Goal: Find specific page/section: Find specific page/section

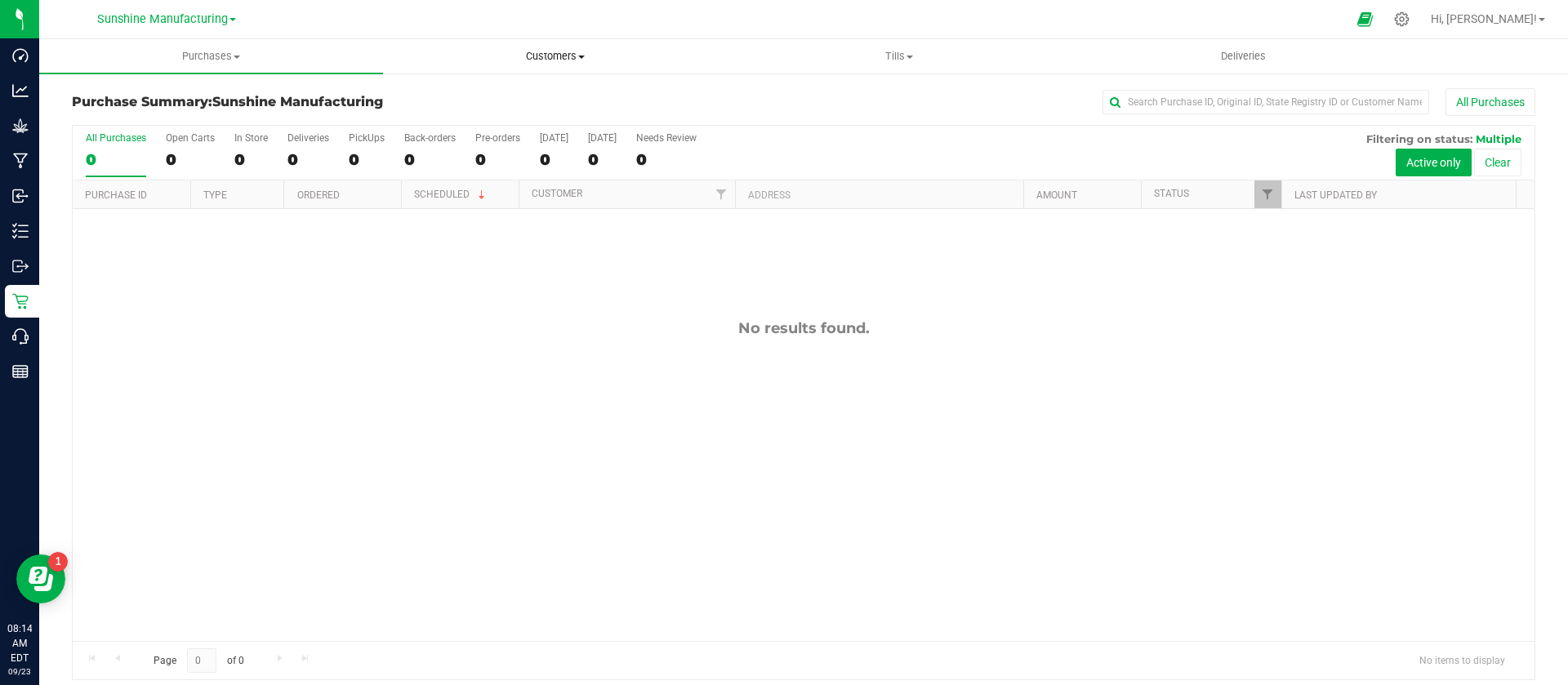
click at [556, 45] on uib-tab-heading "Customers All customers Add a new customer" at bounding box center [554, 56] width 342 height 33
click at [525, 89] on li "All customers" at bounding box center [554, 98] width 343 height 19
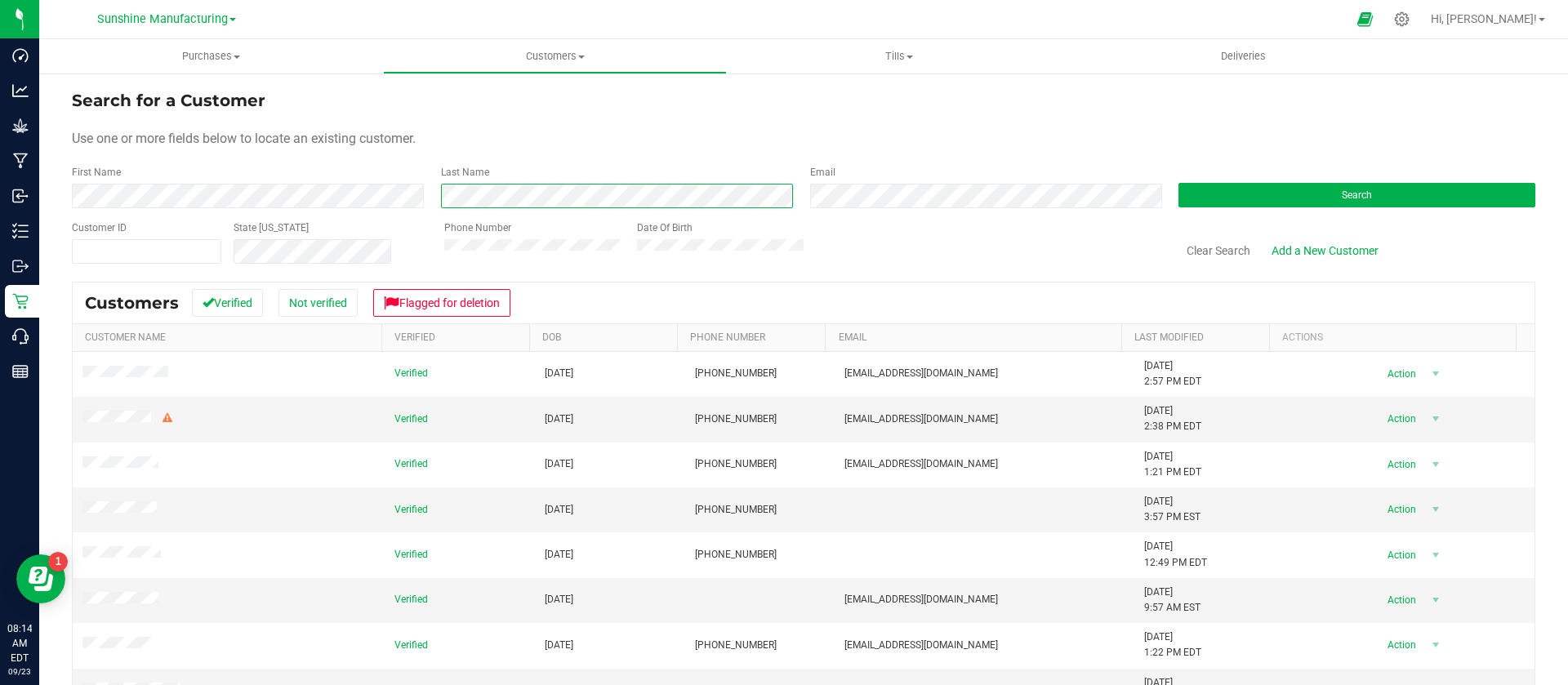
click at [380, 184] on div "First Name Last Name Email Search" at bounding box center [803, 186] width 1463 height 43
click at [390, 198] on div "First Name Last Name Email Search" at bounding box center [803, 186] width 1463 height 43
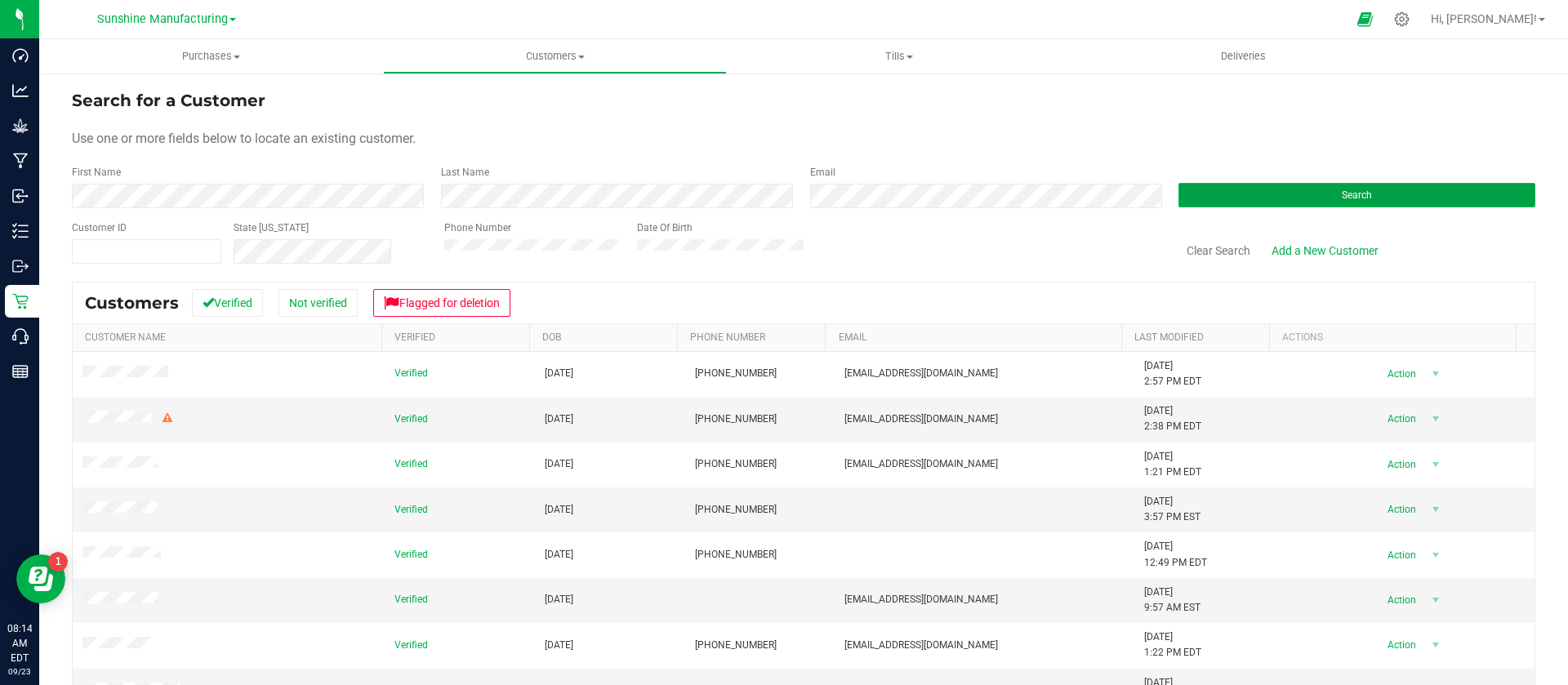
click at [1365, 187] on button "Search" at bounding box center [1357, 195] width 357 height 24
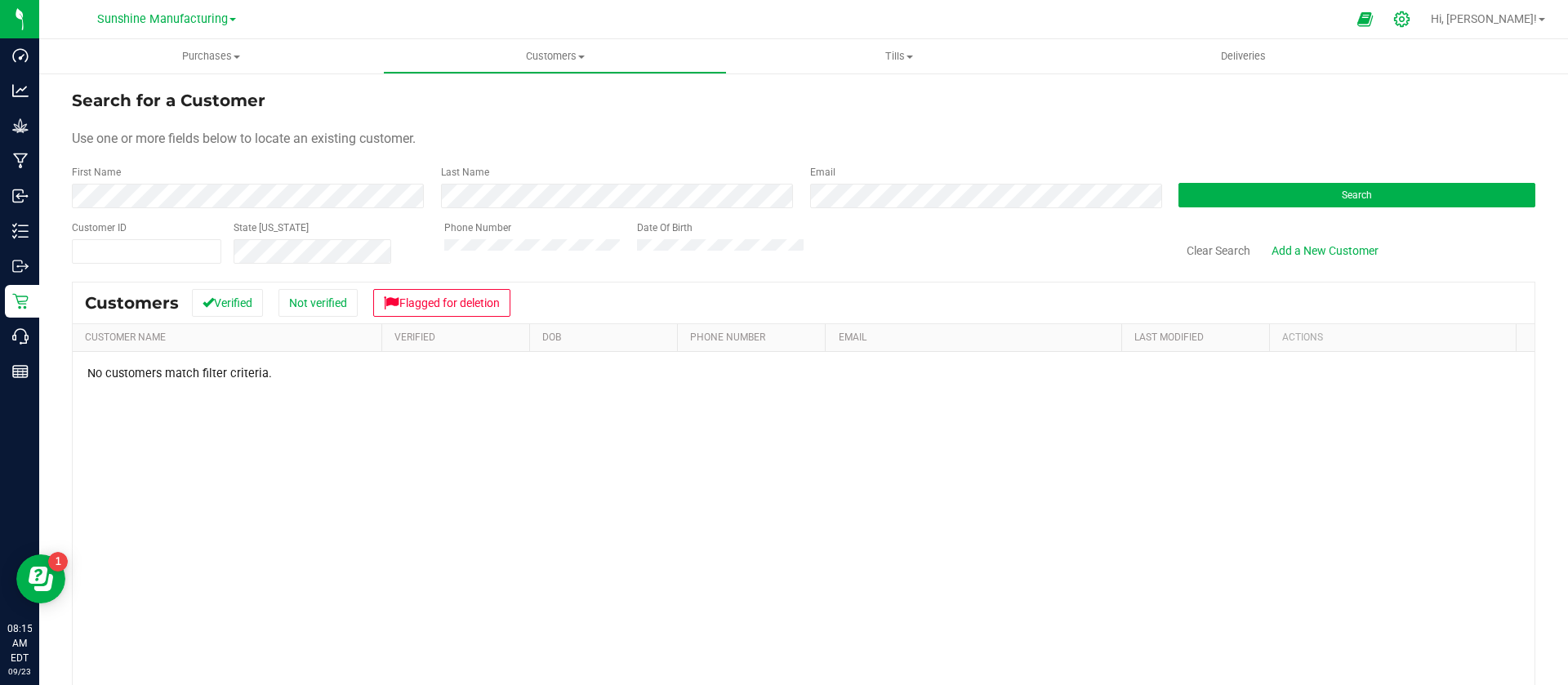
click at [1409, 20] on icon at bounding box center [1401, 19] width 15 height 15
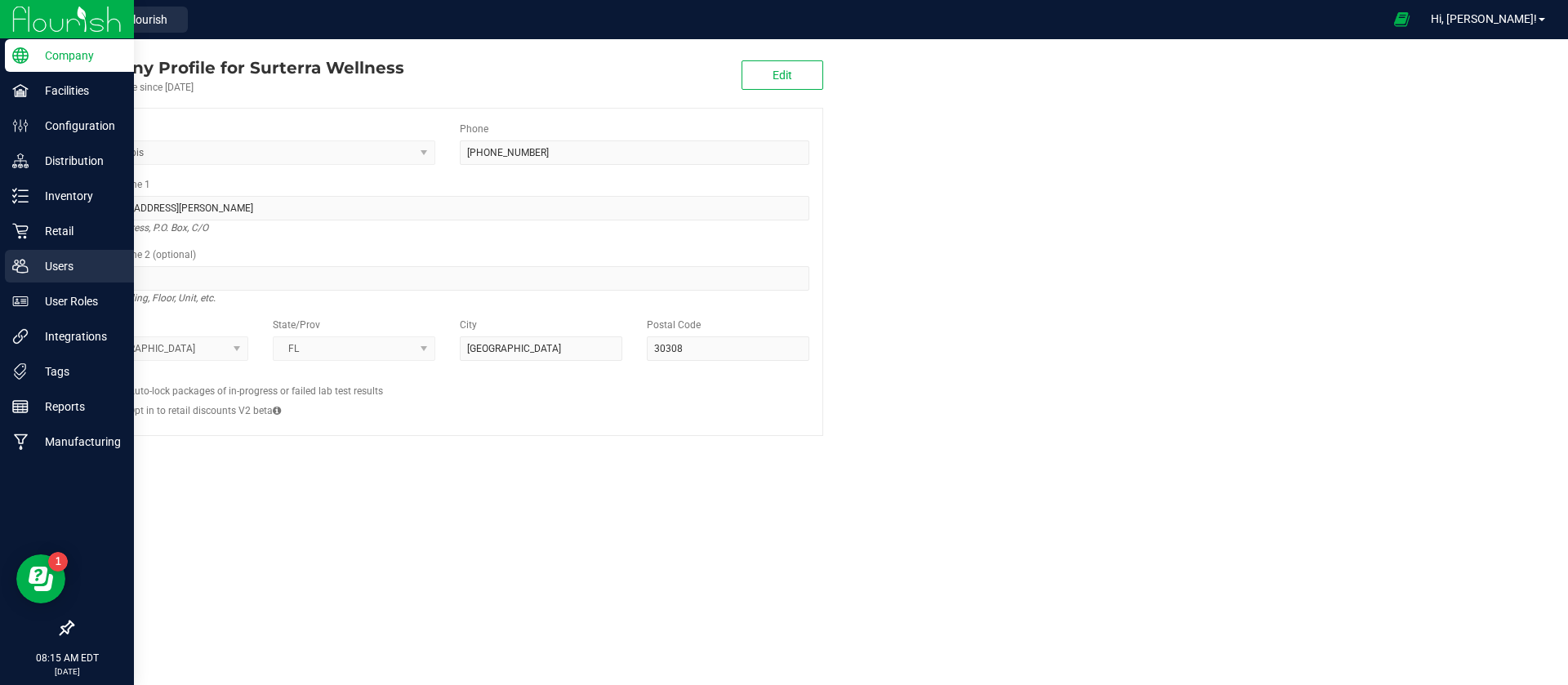
click at [0, 274] on link "Users" at bounding box center [67, 267] width 134 height 35
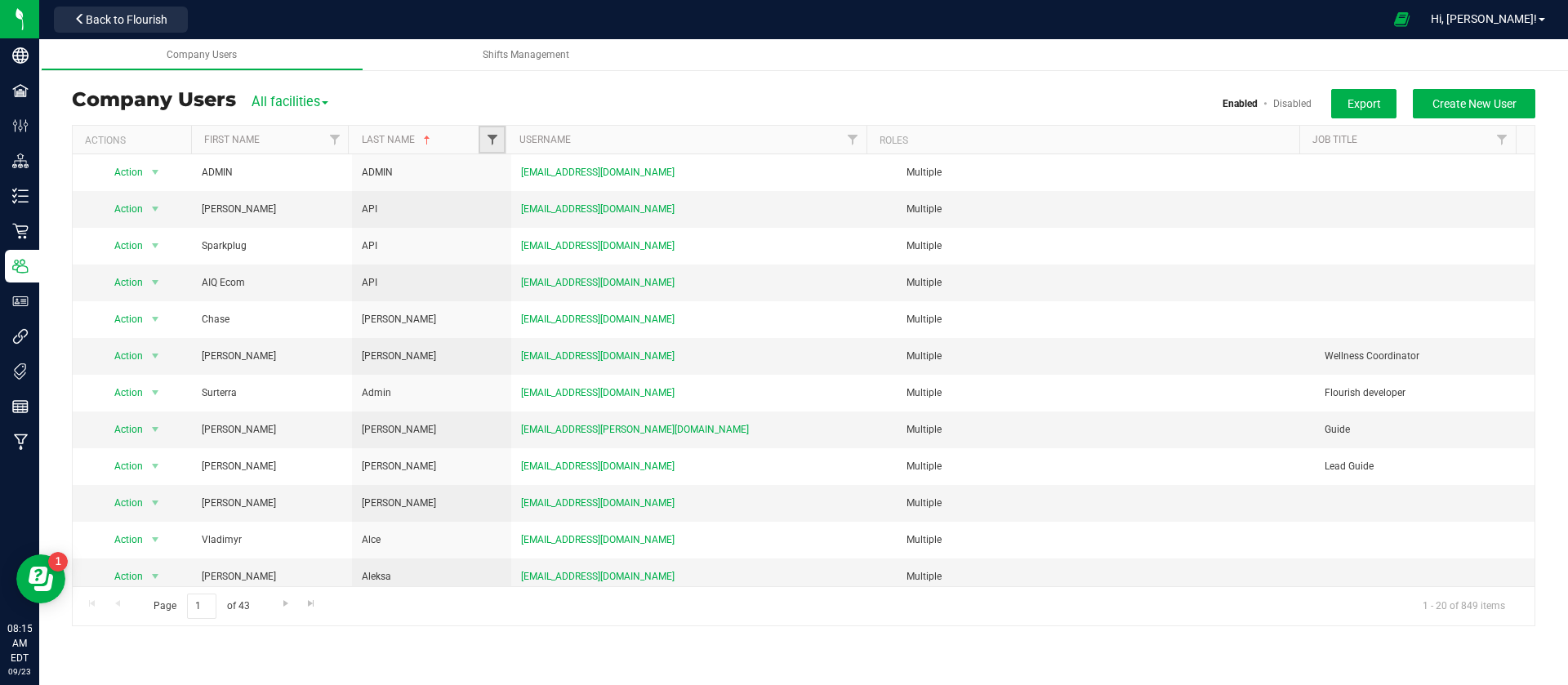
click at [491, 138] on span "Filter" at bounding box center [493, 140] width 14 height 14
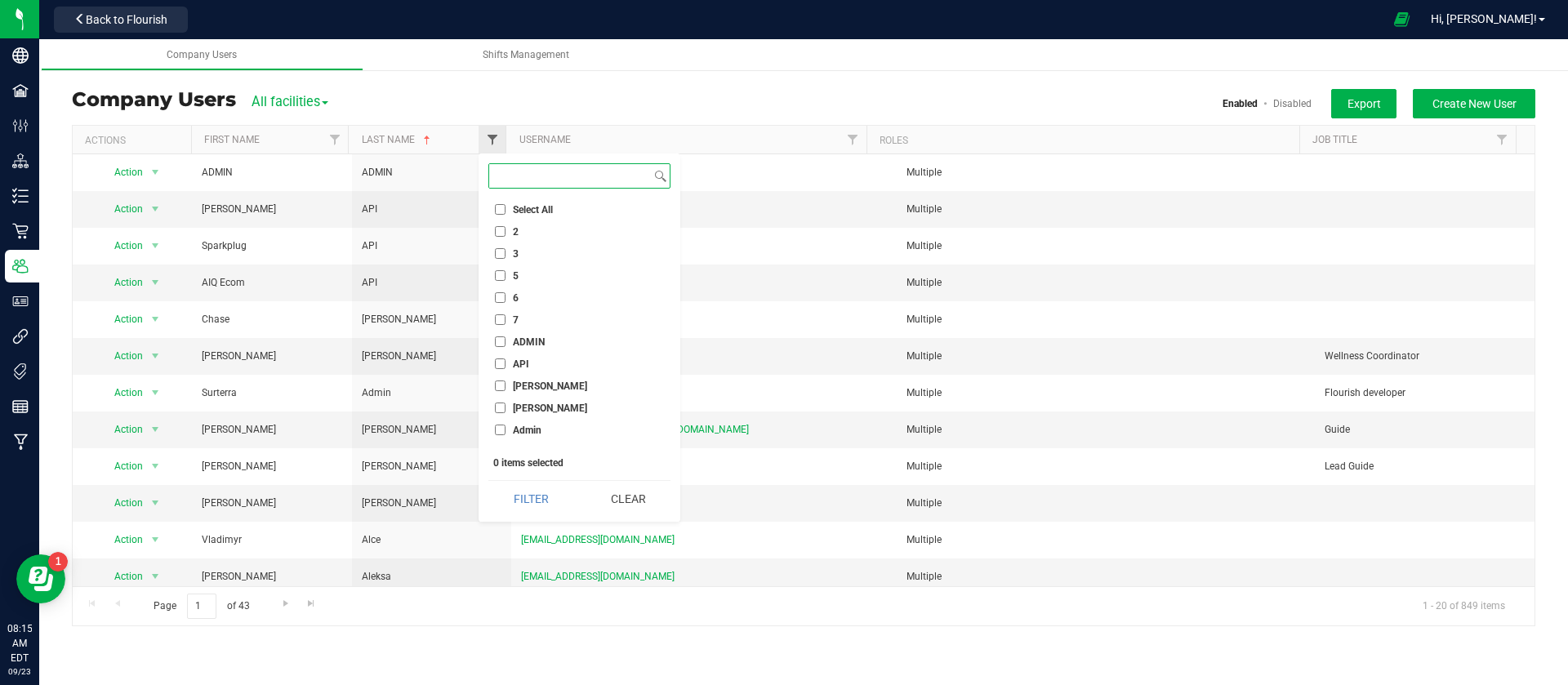
paste input "[PERSON_NAME]"
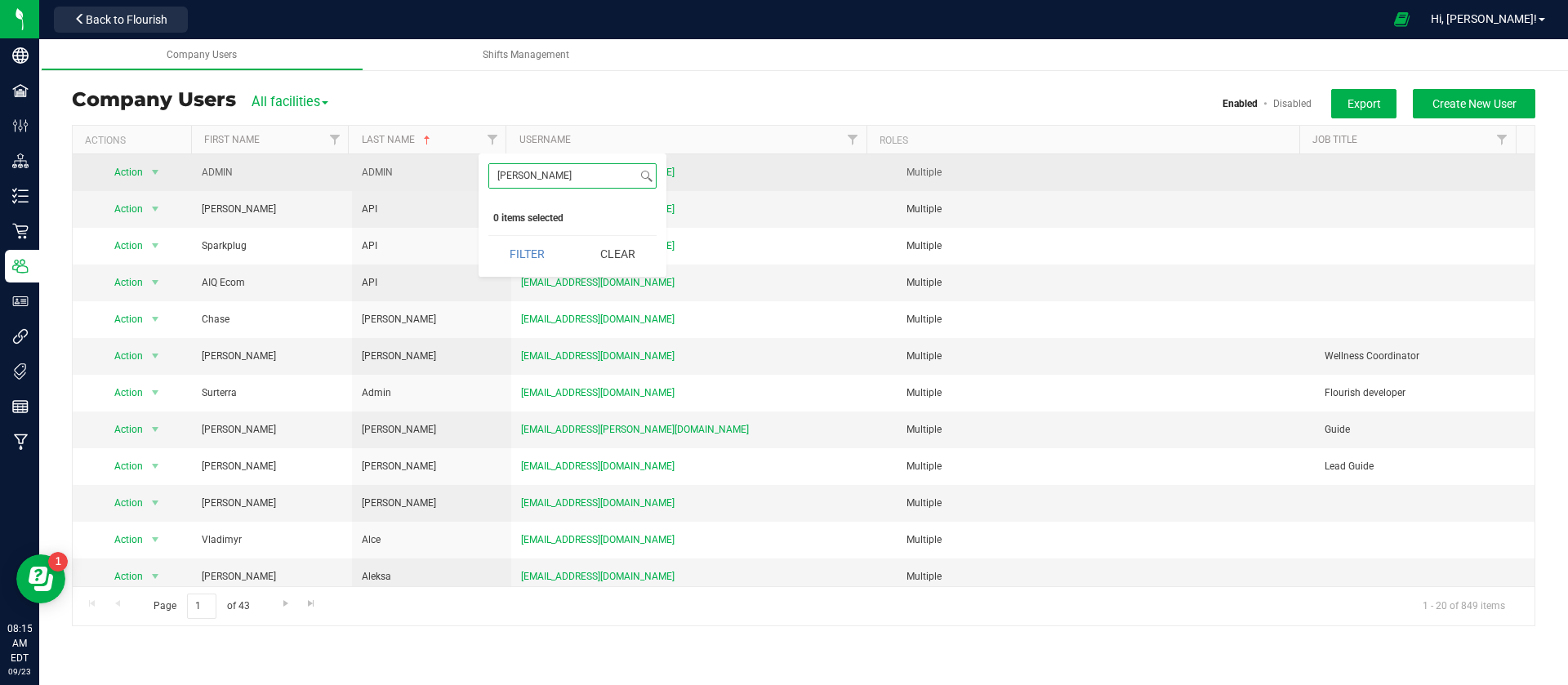
drag, startPoint x: 445, startPoint y: 179, endPoint x: 424, endPoint y: 179, distance: 21.0
click at [424, 179] on body "Company Facilities Configuration Distribution Inventory Retail Users User Roles…" at bounding box center [784, 342] width 1568 height 685
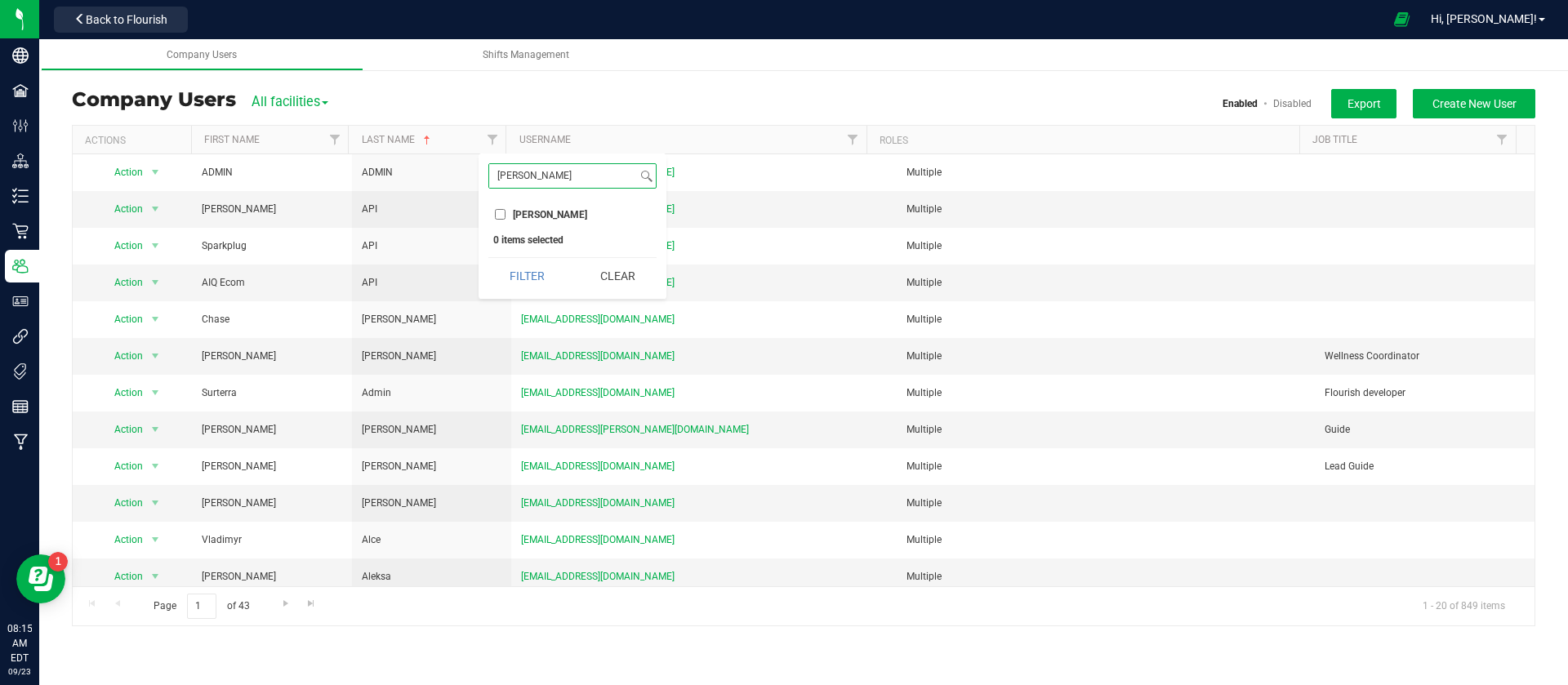
type input "[PERSON_NAME]"
click at [532, 213] on span "[PERSON_NAME]" at bounding box center [550, 215] width 74 height 10
click at [505, 213] on input "[PERSON_NAME]" at bounding box center [500, 214] width 11 height 11
checkbox input "true"
click at [536, 168] on input "[PERSON_NAME]" at bounding box center [562, 176] width 148 height 24
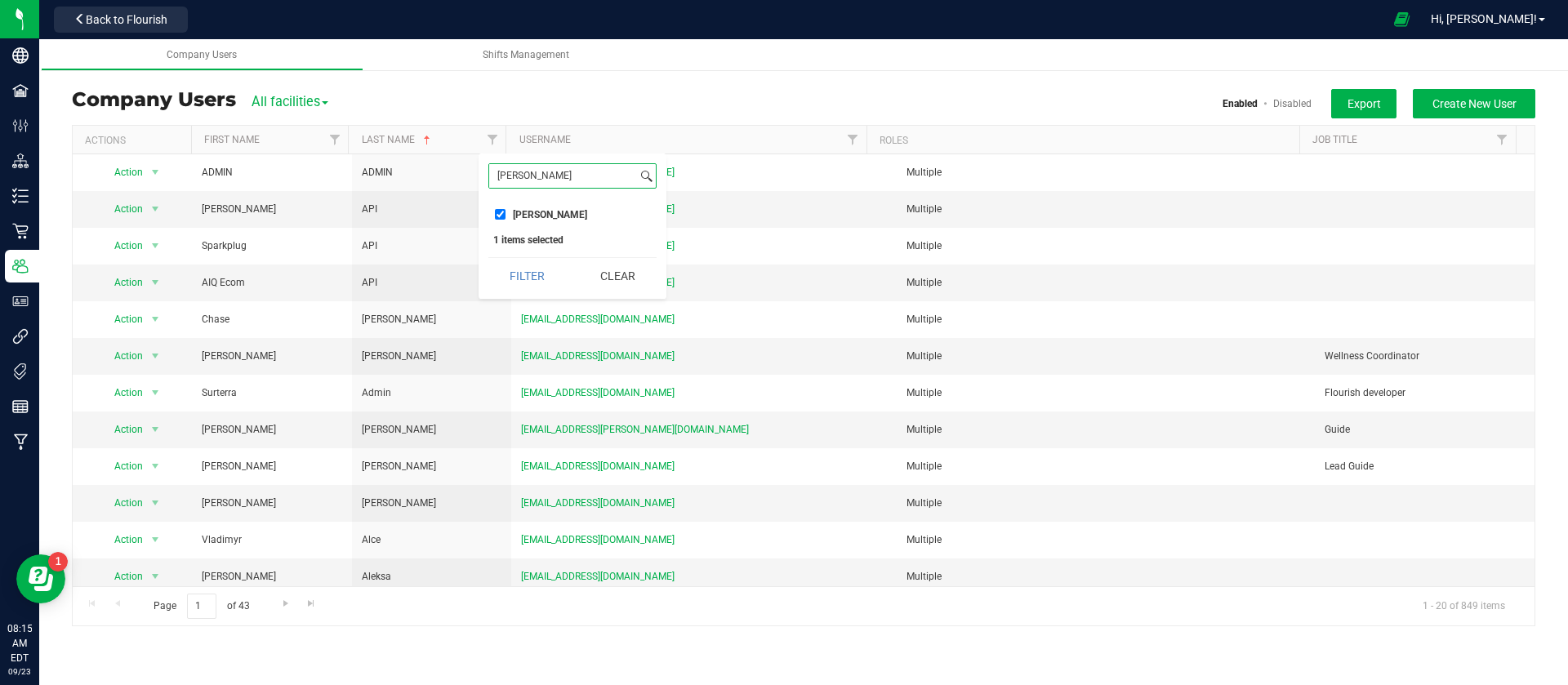
click at [488, 259] on button "Filter" at bounding box center [527, 276] width 78 height 36
